Goal: Find specific page/section: Find specific page/section

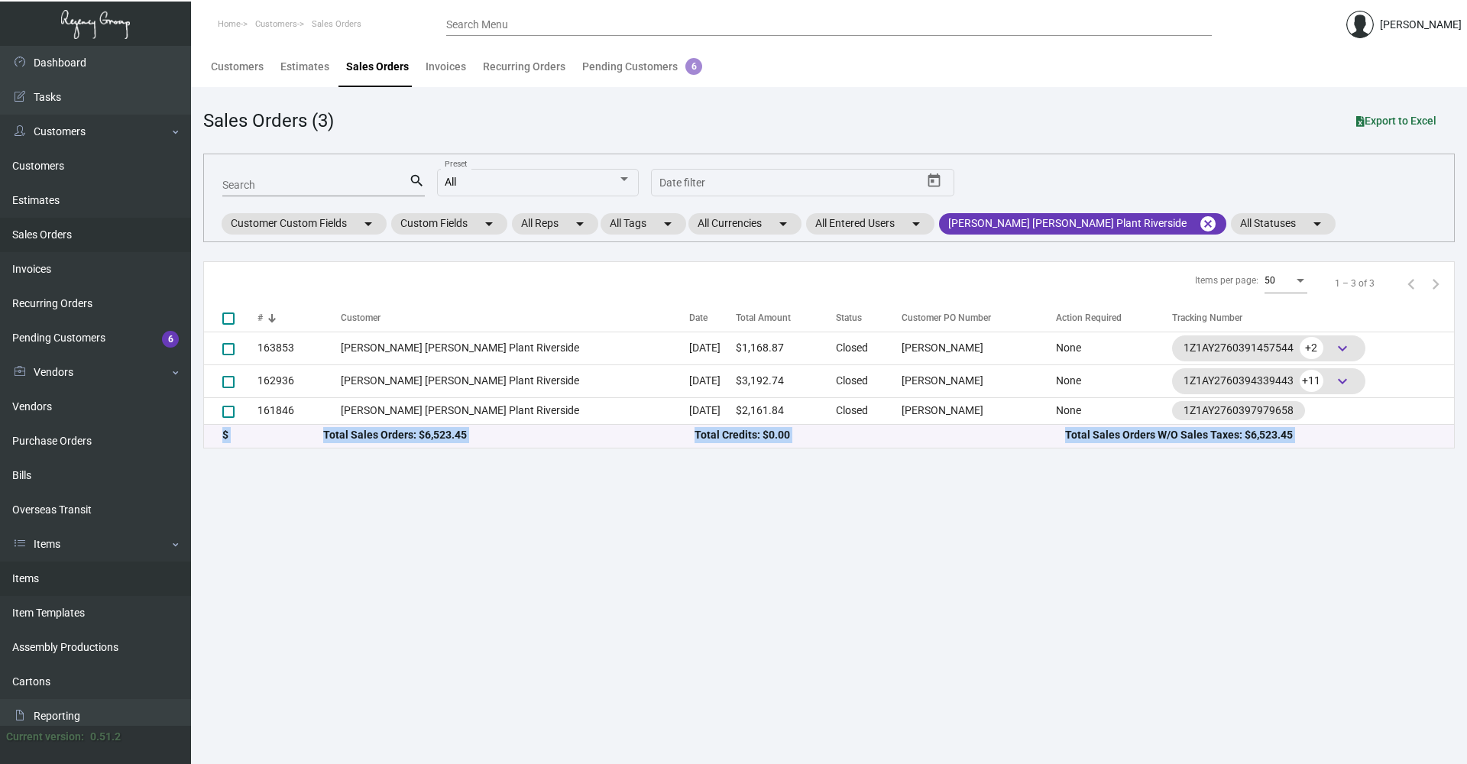
click at [58, 568] on link "Items" at bounding box center [95, 579] width 191 height 34
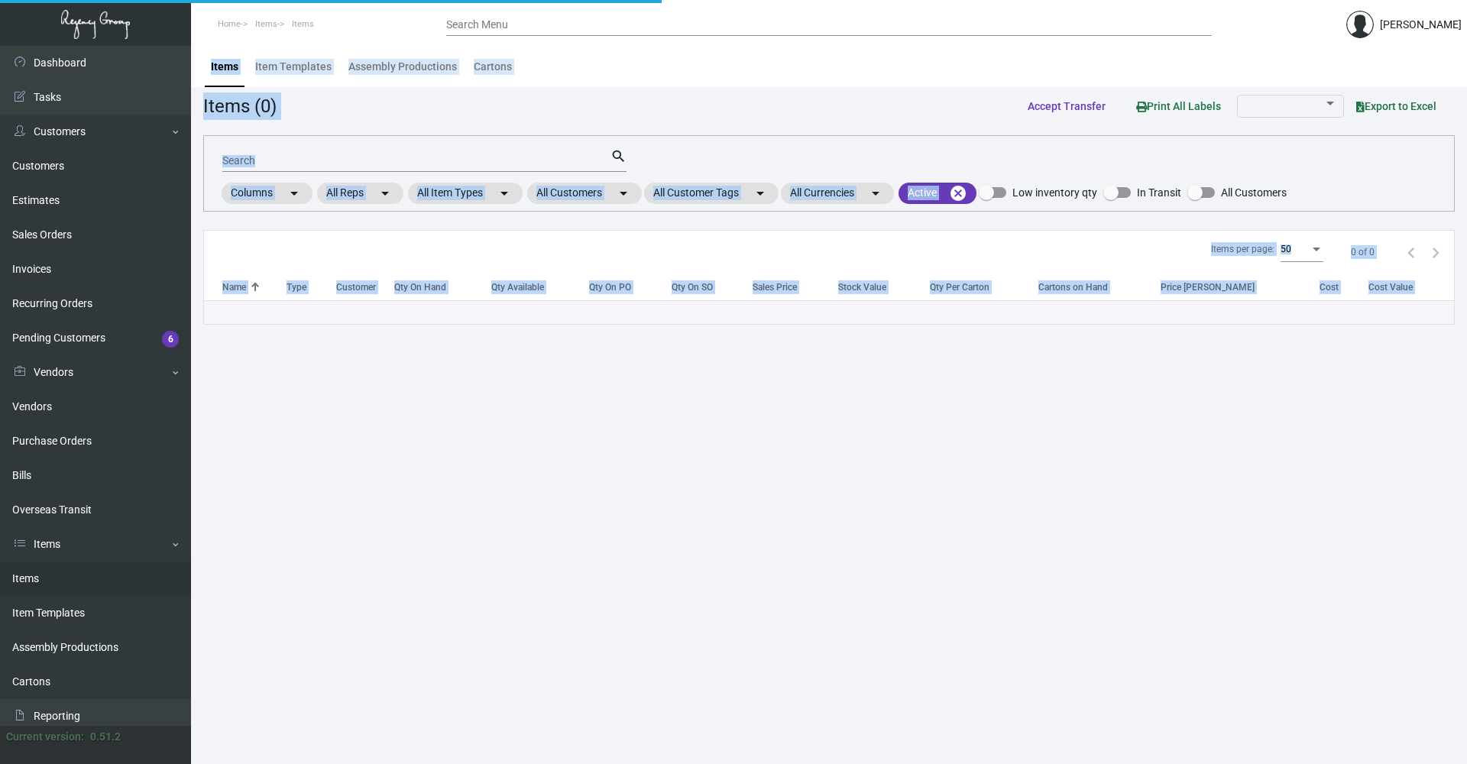
click at [537, 416] on main "Items Item Templates Assembly Productions Cartons Items (0) Accept Transfer Pri…" at bounding box center [829, 405] width 1276 height 718
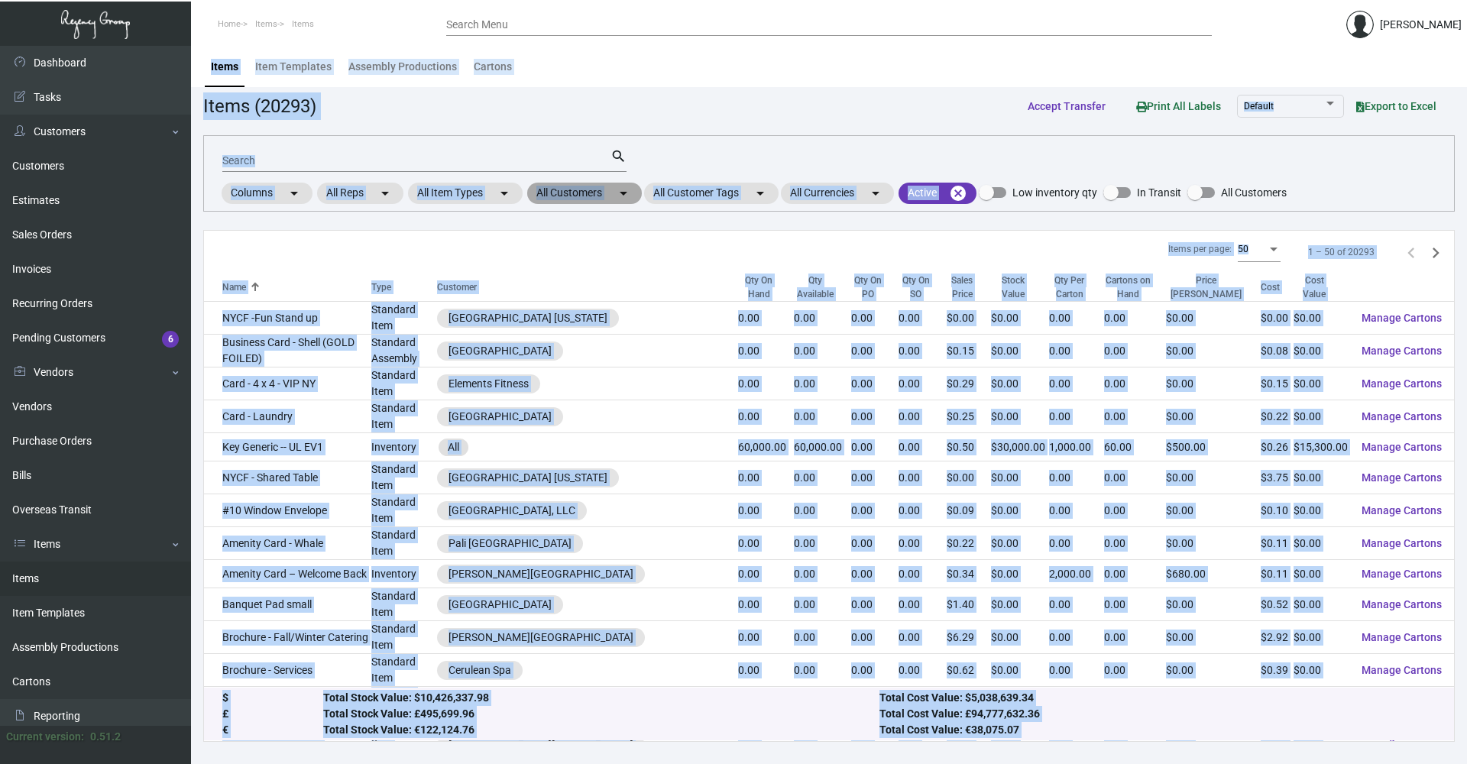
click at [616, 185] on mat-chip "All Customers arrow_drop_down" at bounding box center [584, 193] width 115 height 21
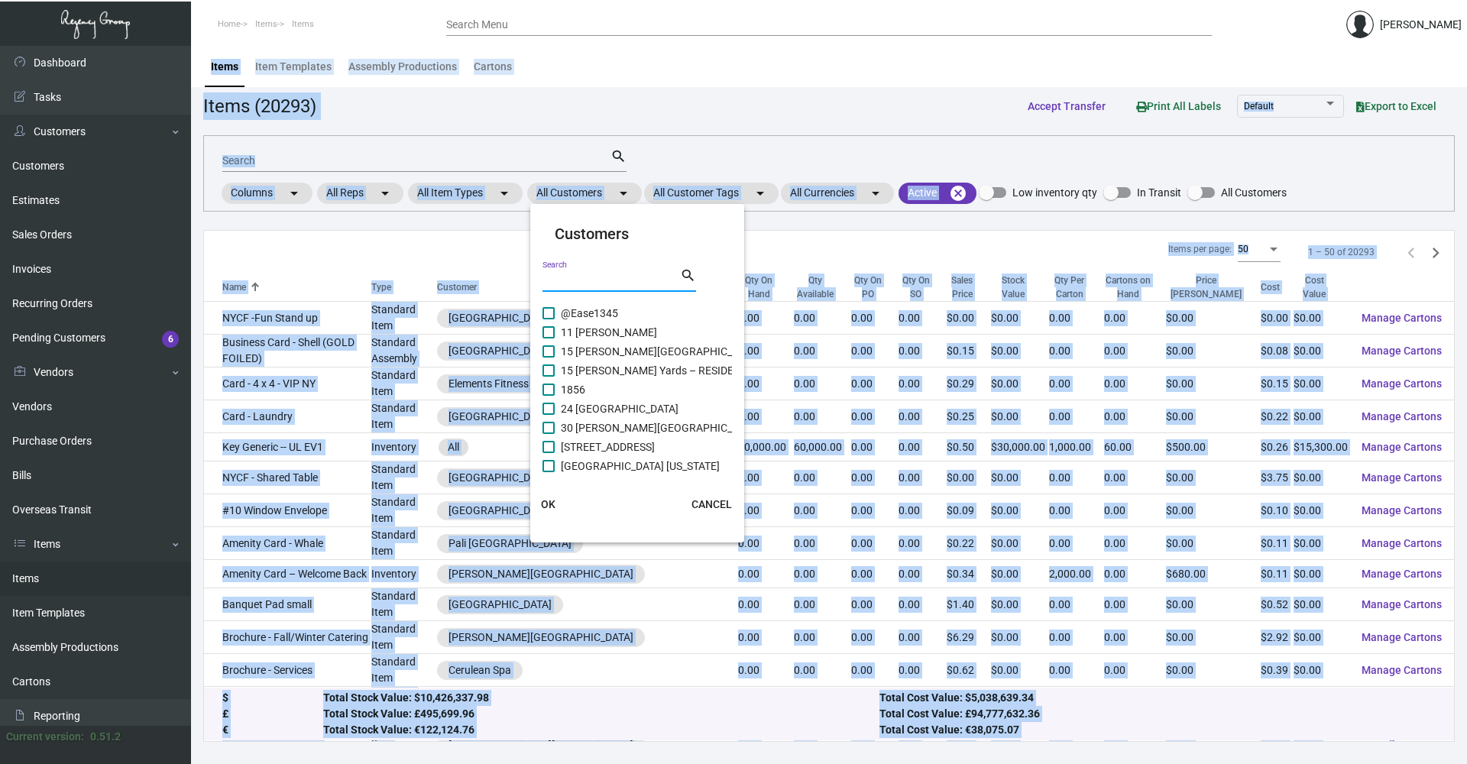
click at [601, 282] on input "Search" at bounding box center [612, 280] width 138 height 12
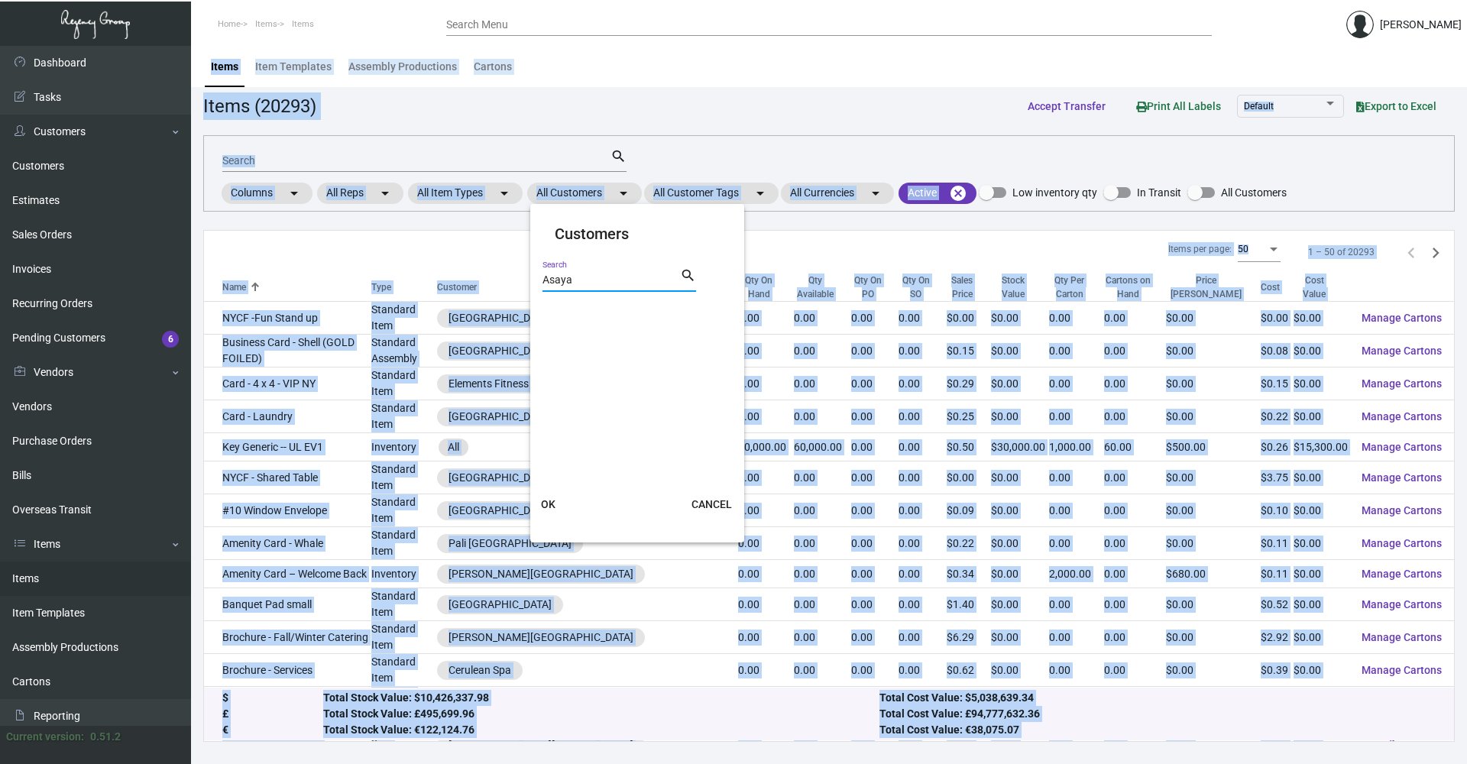
type input "Asaya"
click at [552, 502] on span "OK" at bounding box center [548, 504] width 15 height 12
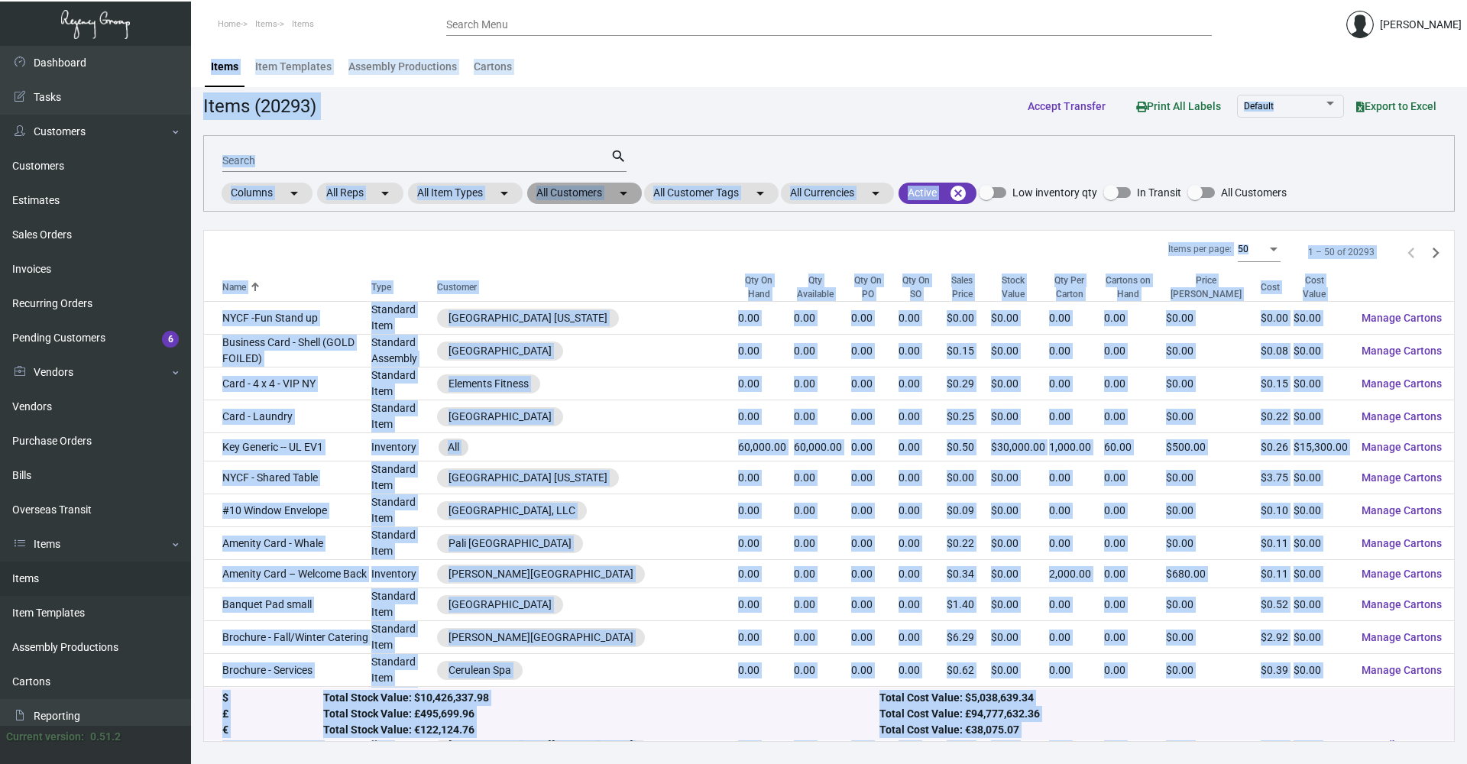
click at [587, 198] on mat-chip "All Customers arrow_drop_down" at bounding box center [584, 193] width 115 height 21
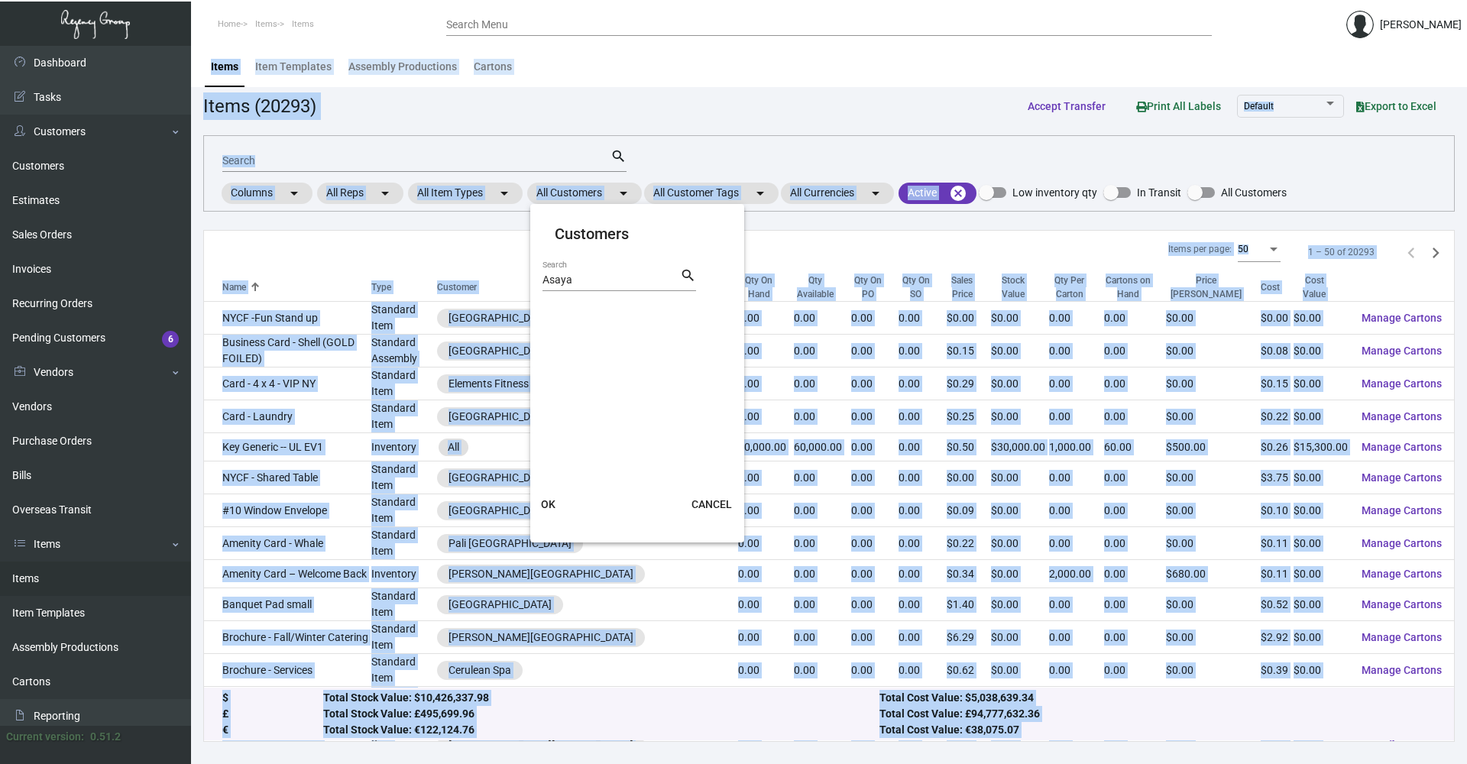
click at [572, 287] on div "Asaya Search" at bounding box center [612, 279] width 138 height 24
click at [578, 280] on input "Asaya" at bounding box center [612, 280] width 138 height 12
type input "Asaya"
